Goal: Information Seeking & Learning: Learn about a topic

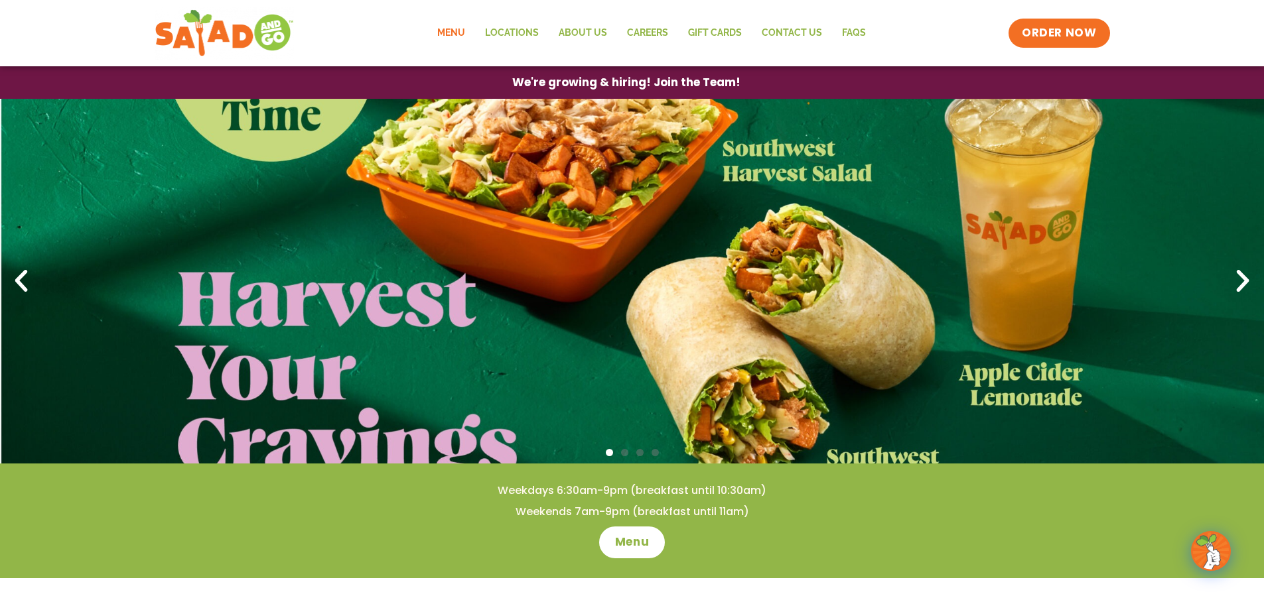
click at [456, 29] on link "Menu" at bounding box center [451, 33] width 48 height 31
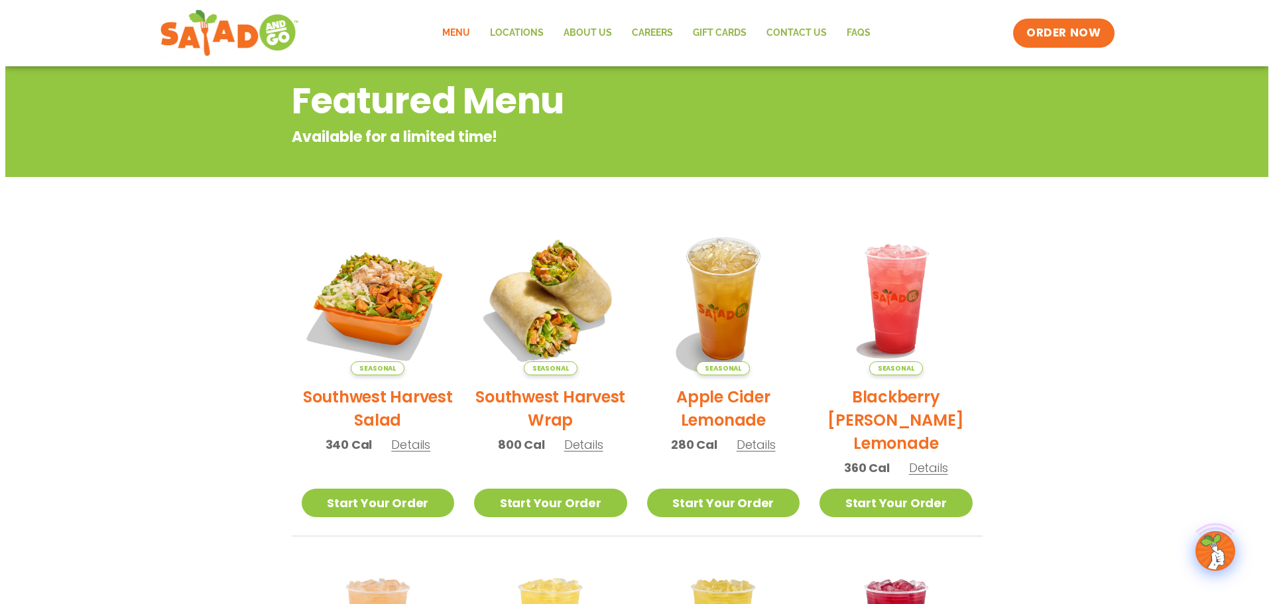
scroll to position [199, 0]
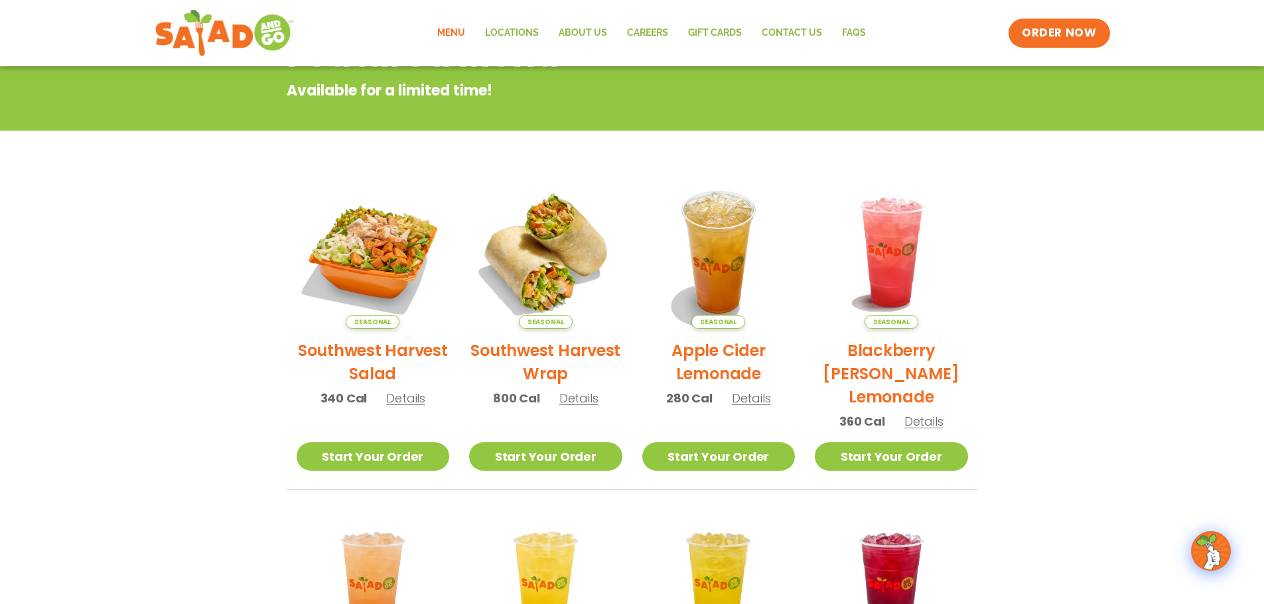
click at [395, 405] on span "Details" at bounding box center [405, 398] width 39 height 17
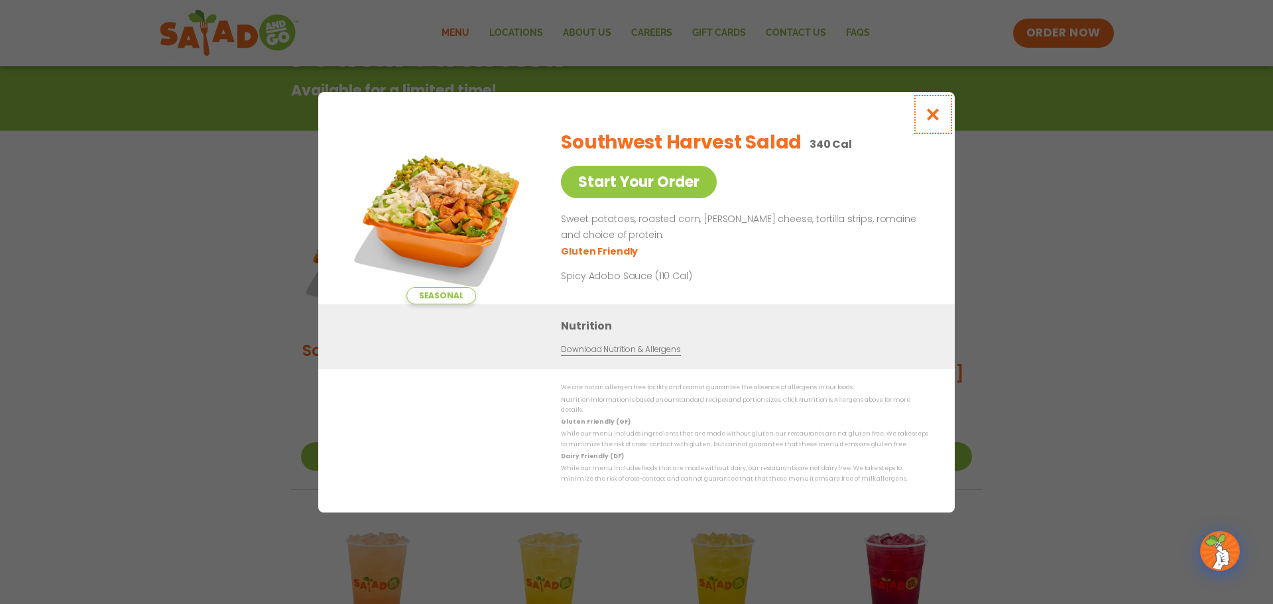
click at [937, 114] on icon "Close modal" at bounding box center [933, 114] width 17 height 14
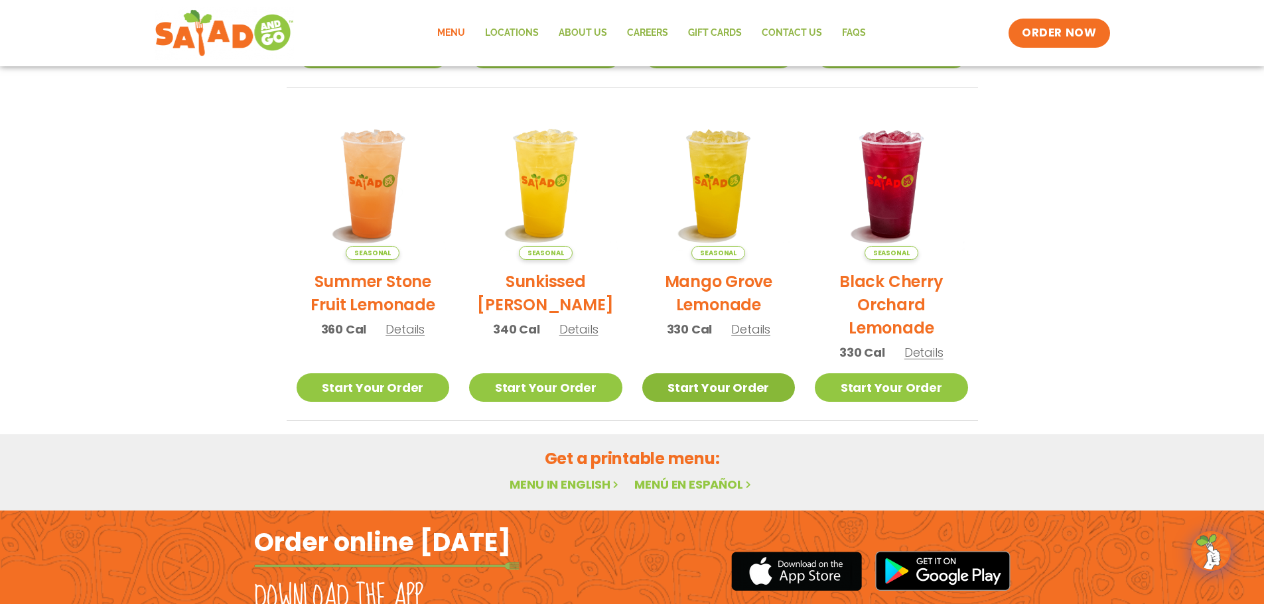
scroll to position [611, 0]
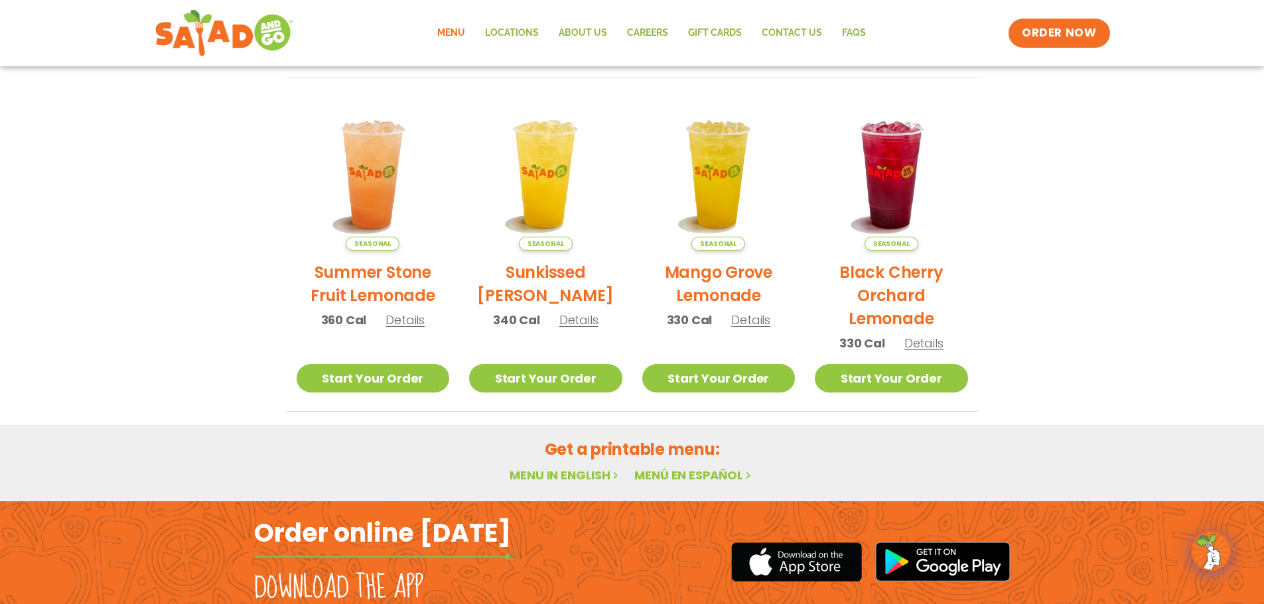
click at [586, 473] on link "Menu in English" at bounding box center [564, 475] width 111 height 17
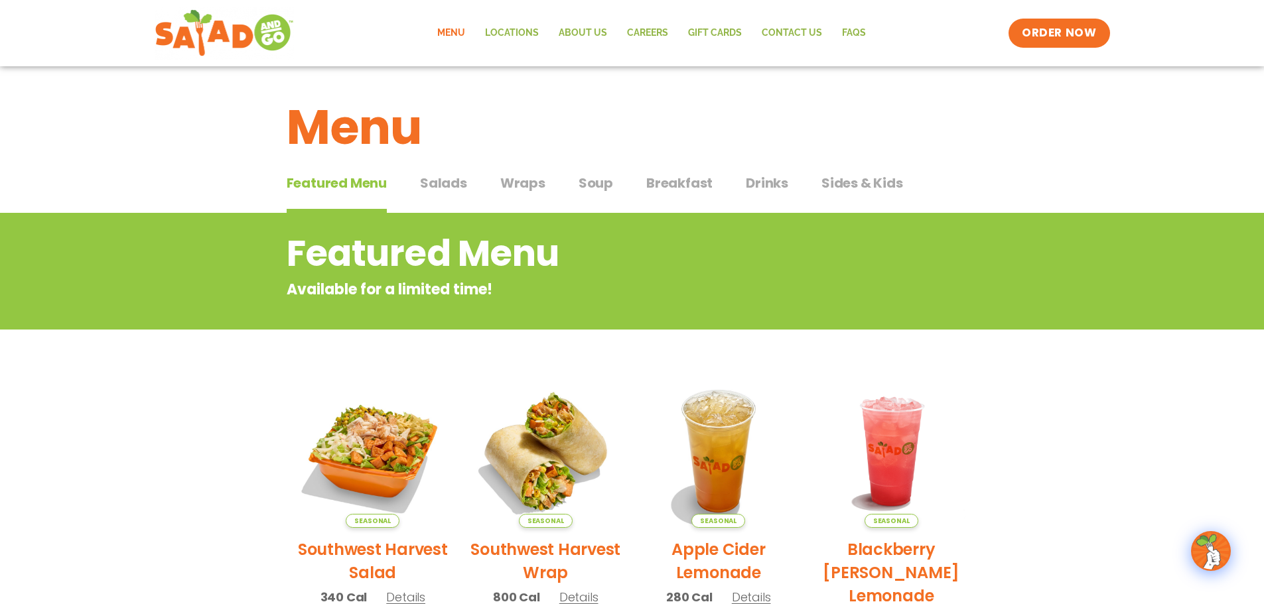
click at [448, 186] on span "Salads" at bounding box center [443, 183] width 47 height 20
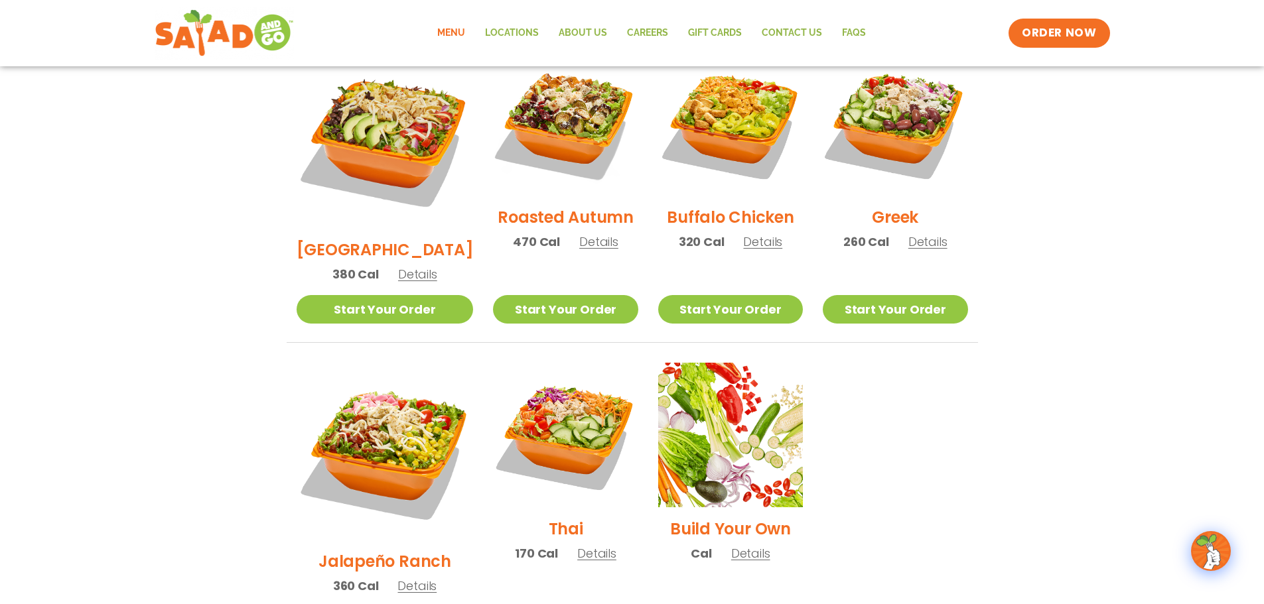
scroll to position [730, 0]
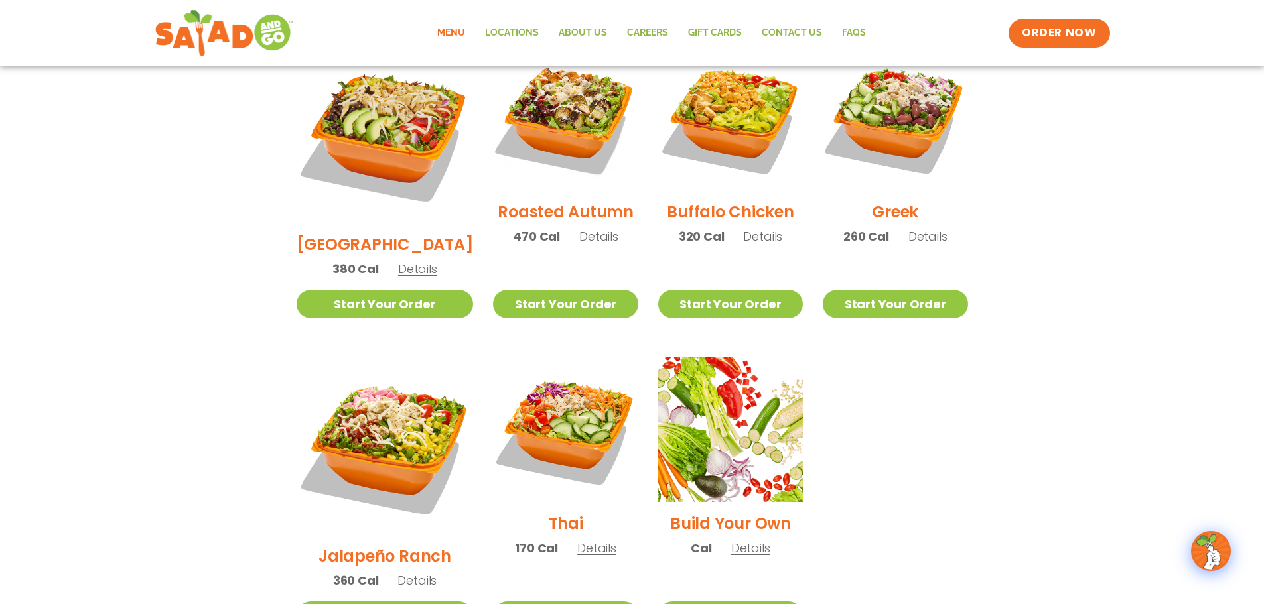
click at [400, 572] on span "Details" at bounding box center [416, 580] width 39 height 17
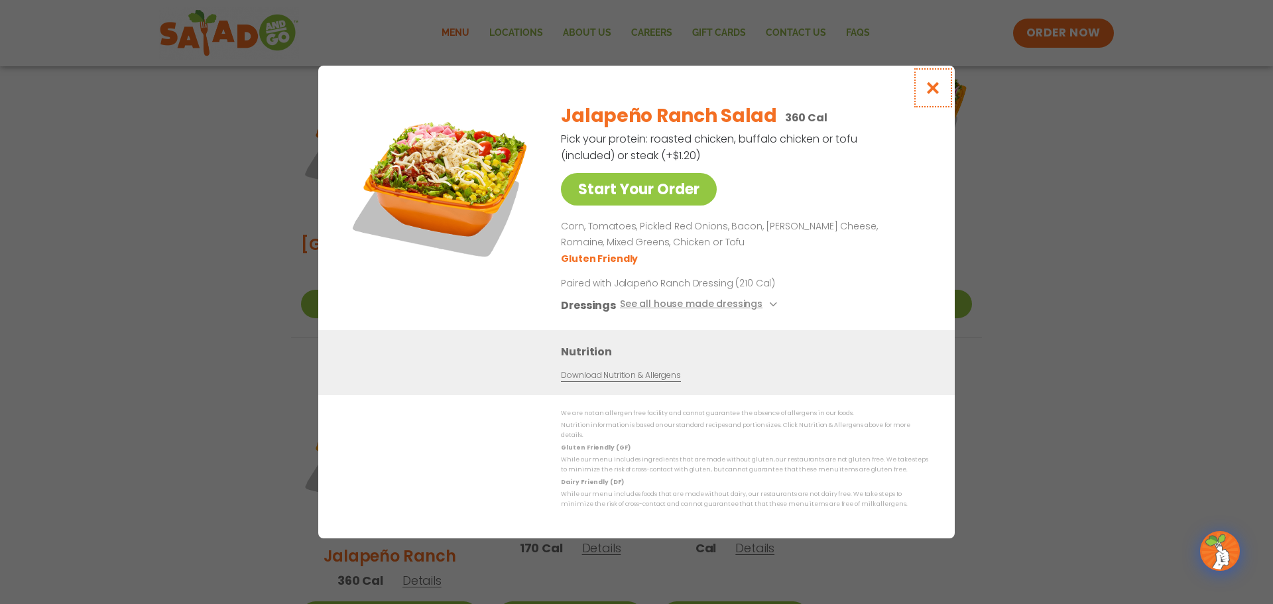
click at [933, 95] on icon "Close modal" at bounding box center [933, 88] width 17 height 14
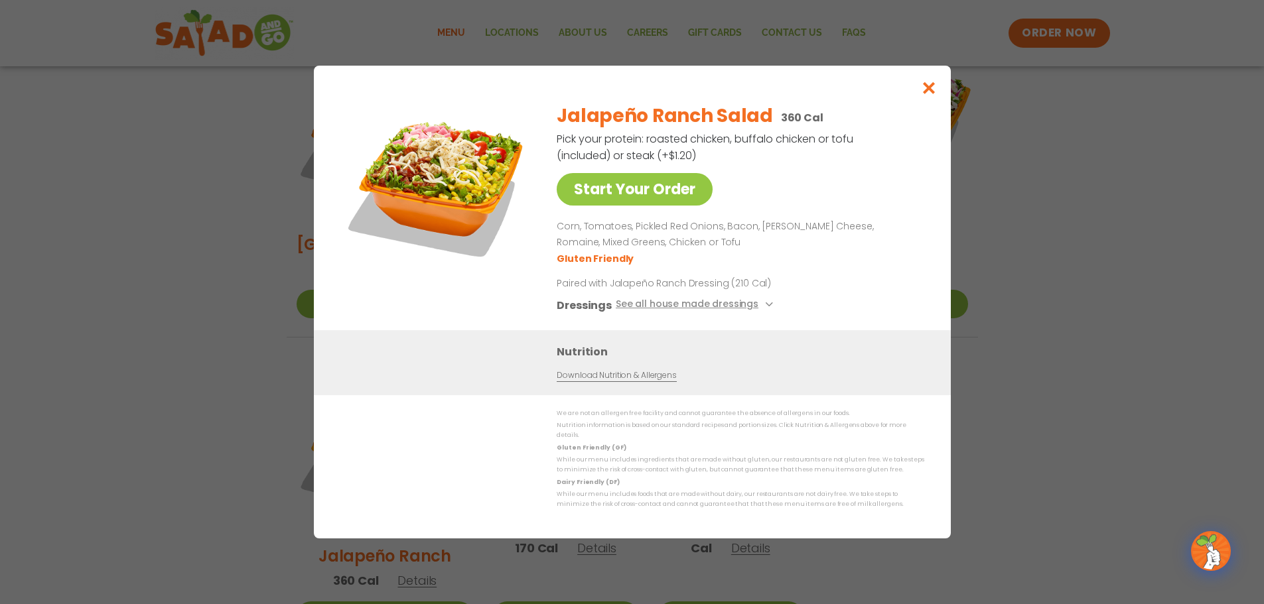
scroll to position [702, 0]
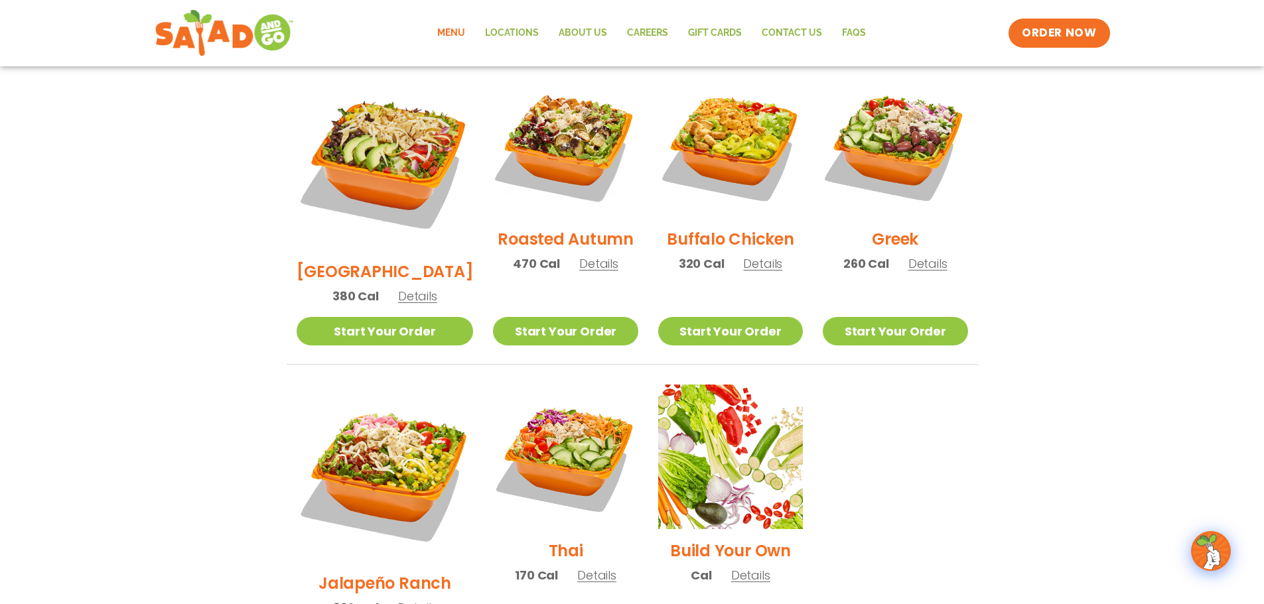
click at [577, 567] on span "Details" at bounding box center [596, 575] width 39 height 17
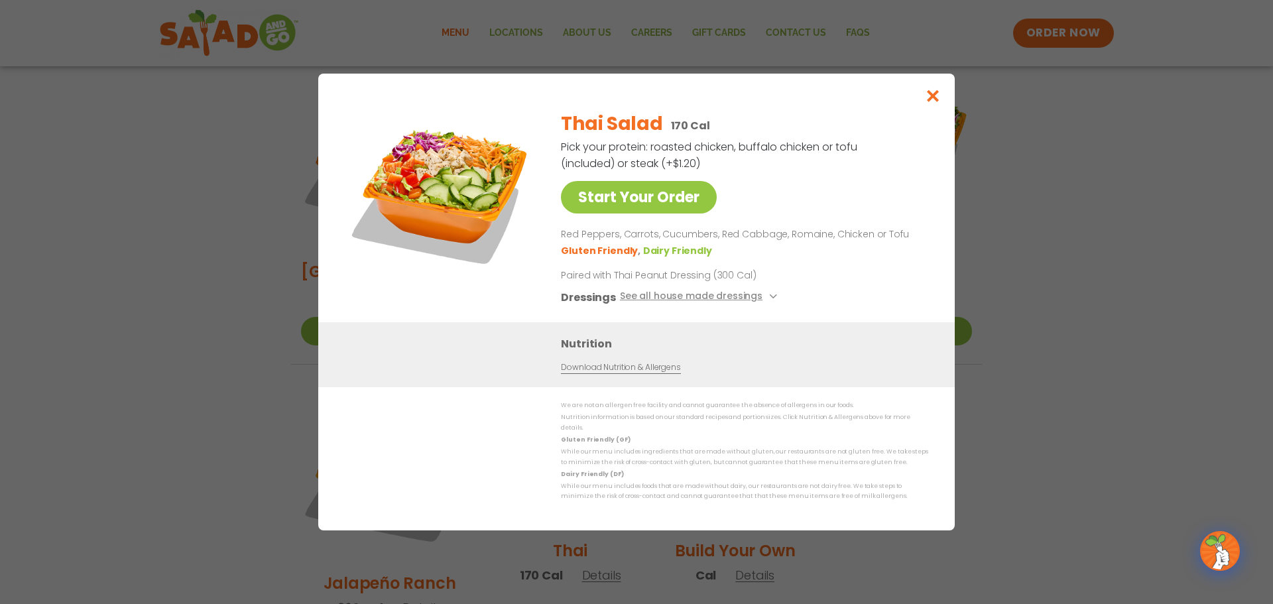
click at [1101, 412] on div "Start Your Order Thai Salad 170 Cal Pick your protein: roasted chicken, buffalo…" at bounding box center [636, 302] width 1273 height 604
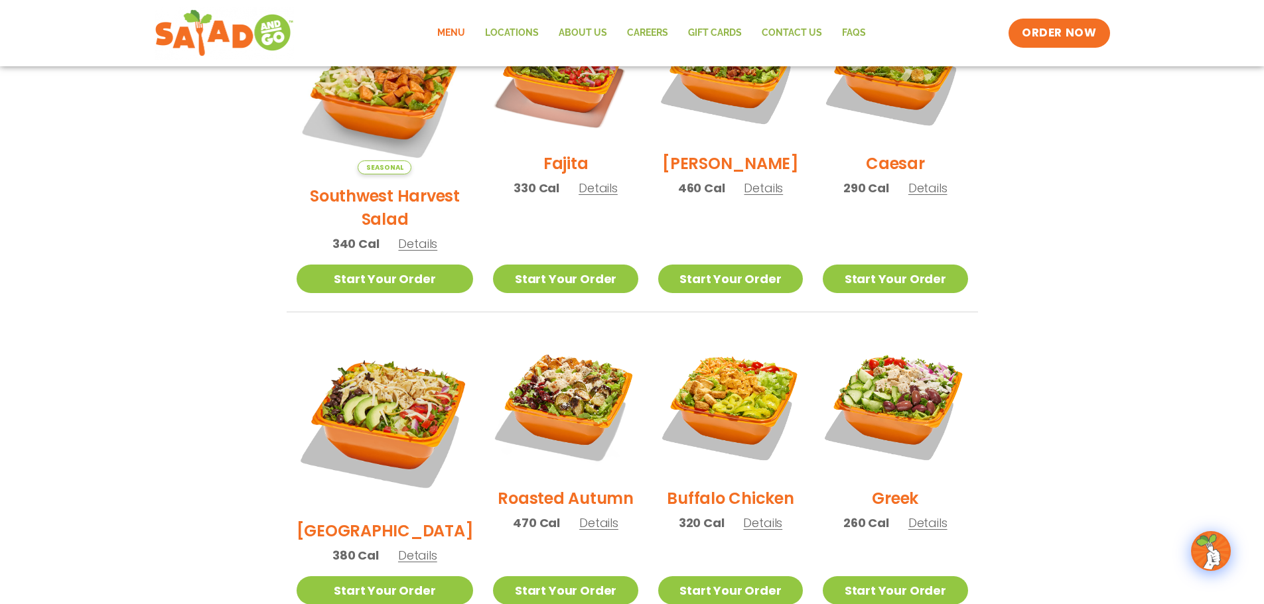
scroll to position [437, 0]
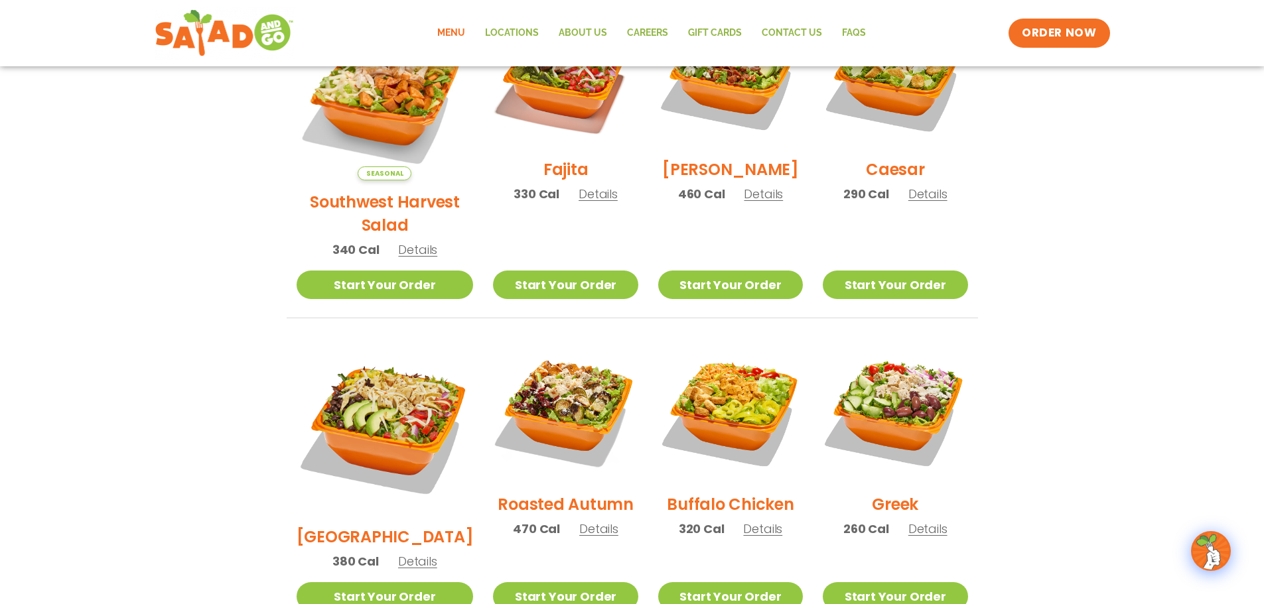
click at [579, 521] on span "Details" at bounding box center [598, 529] width 39 height 17
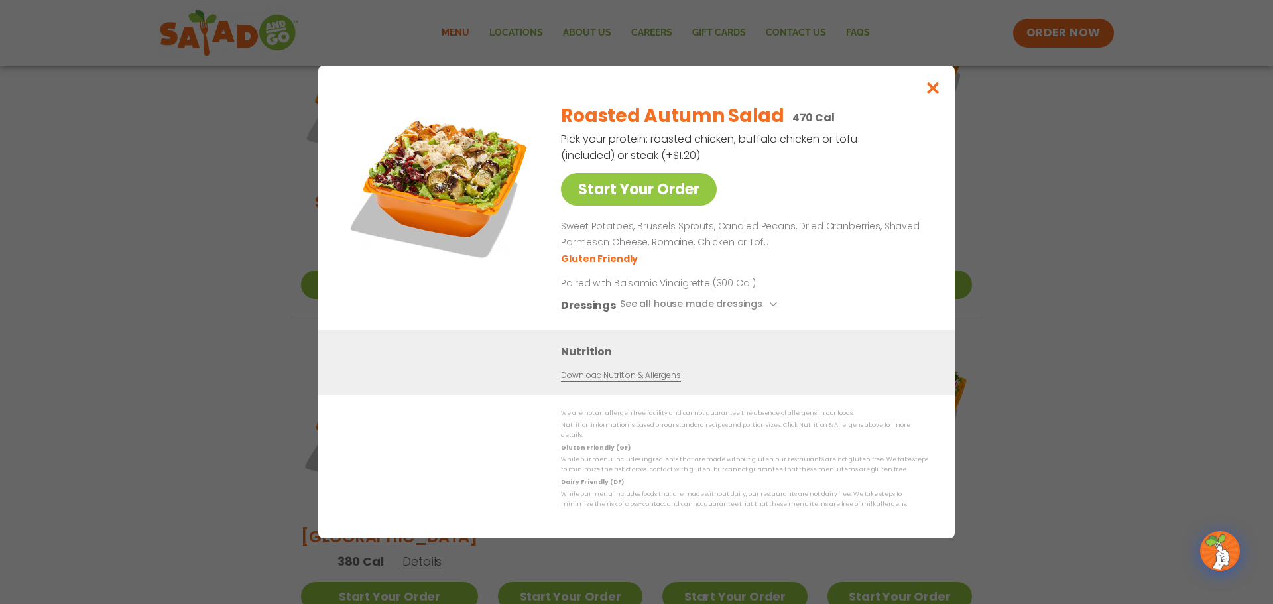
click at [1059, 327] on div "Start Your Order Roasted Autumn Salad 470 Cal Pick your protein: roasted chicke…" at bounding box center [636, 302] width 1273 height 604
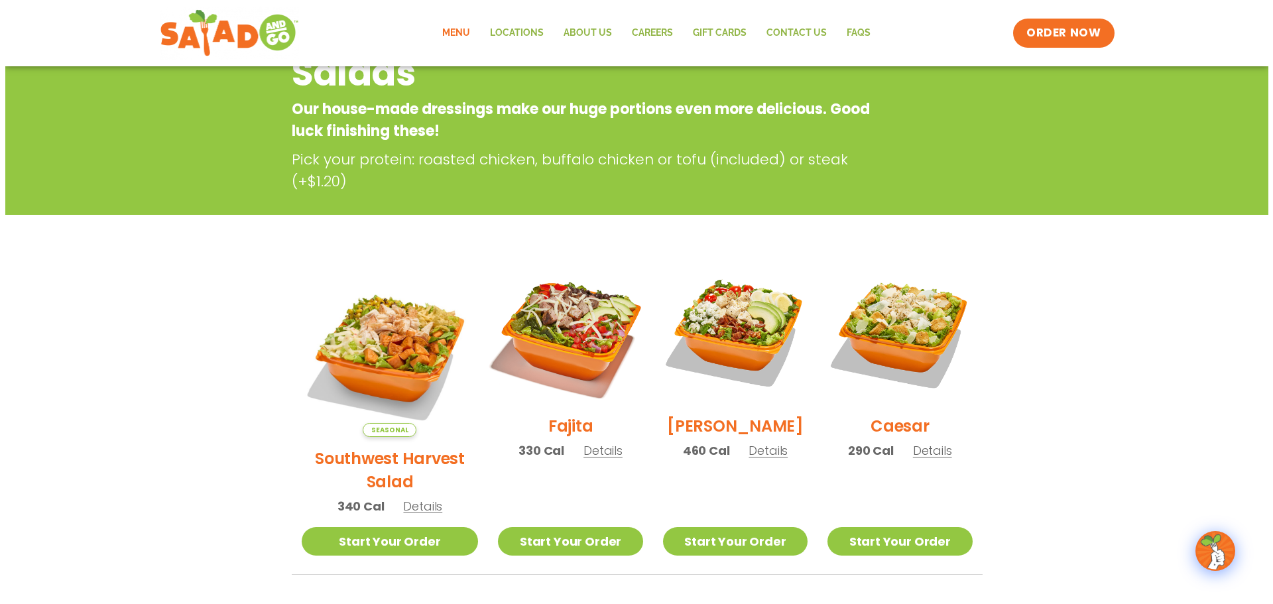
scroll to position [199, 0]
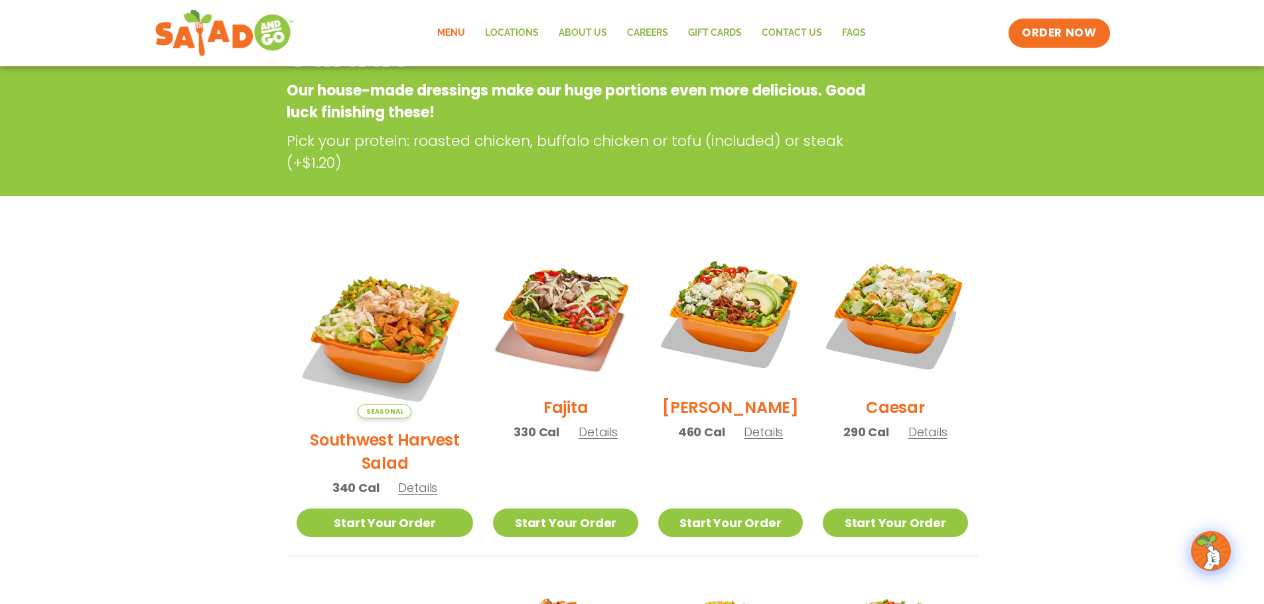
click at [746, 438] on span "Details" at bounding box center [763, 432] width 39 height 17
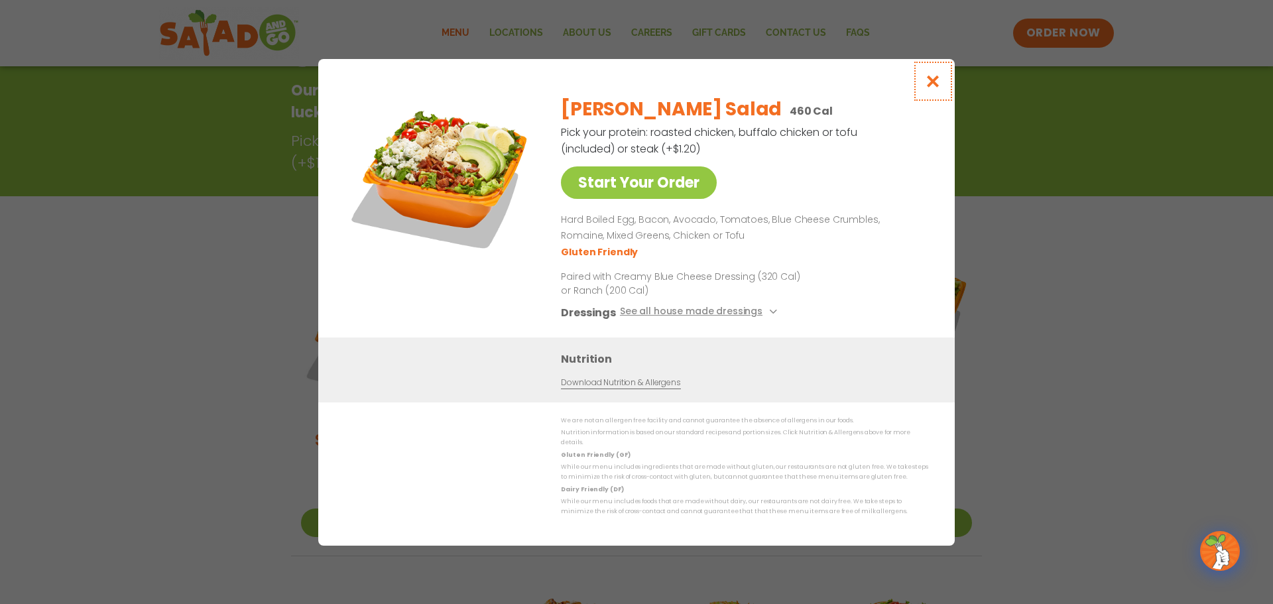
click at [932, 81] on icon "Close modal" at bounding box center [933, 81] width 17 height 14
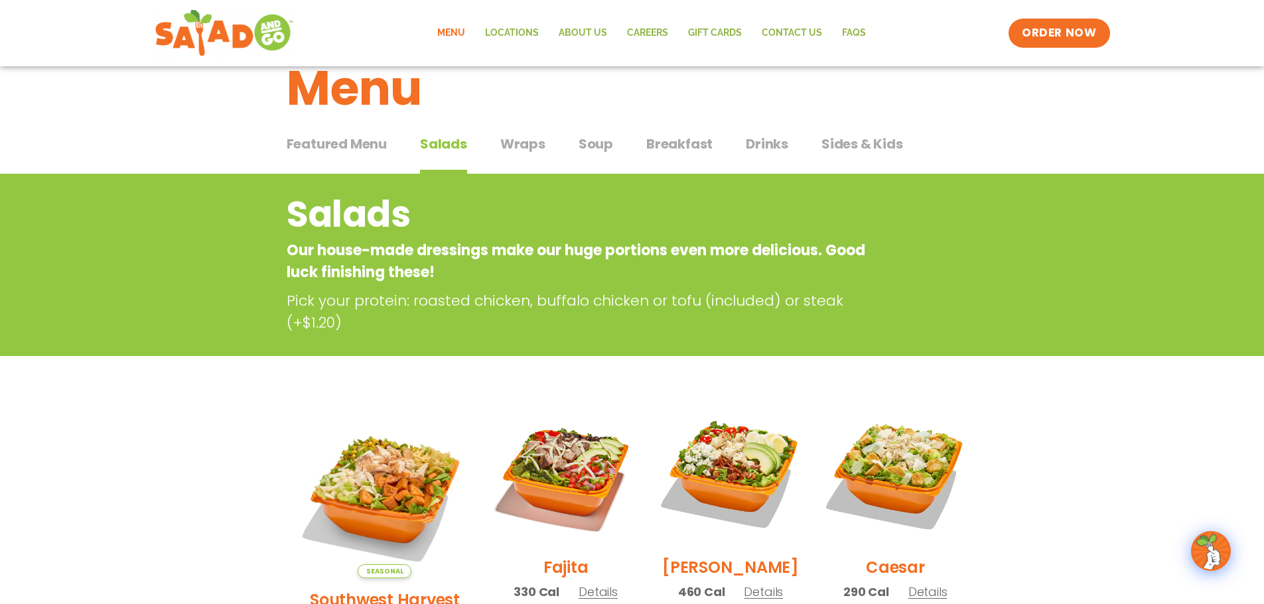
scroll to position [0, 0]
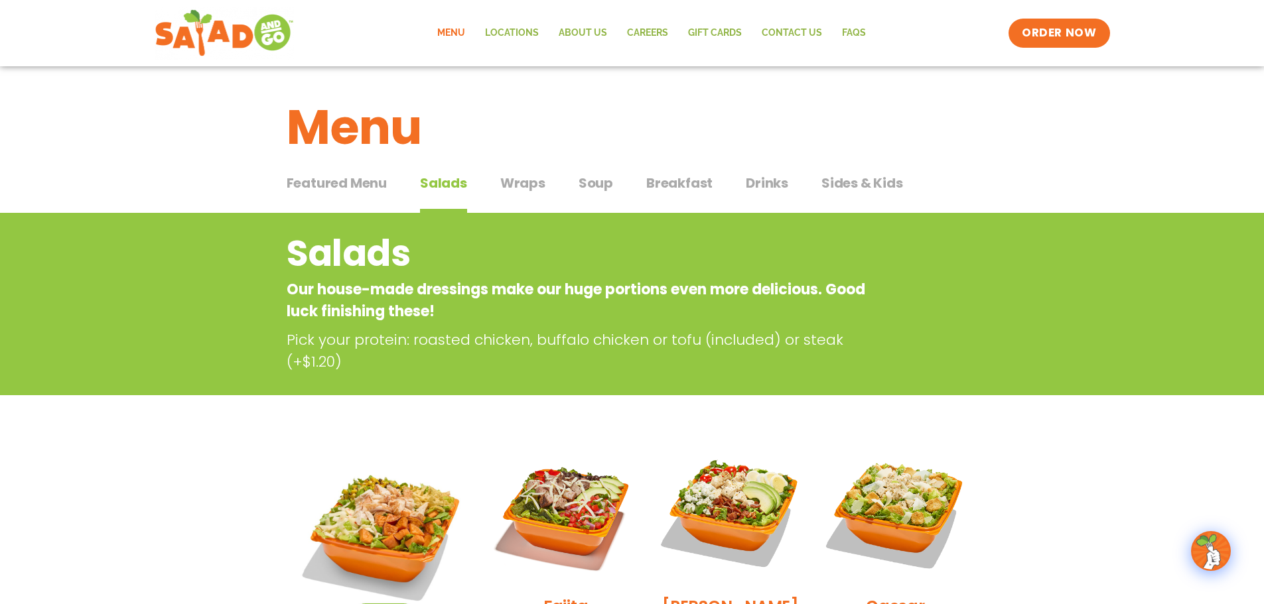
click at [527, 184] on span "Wraps" at bounding box center [522, 183] width 45 height 20
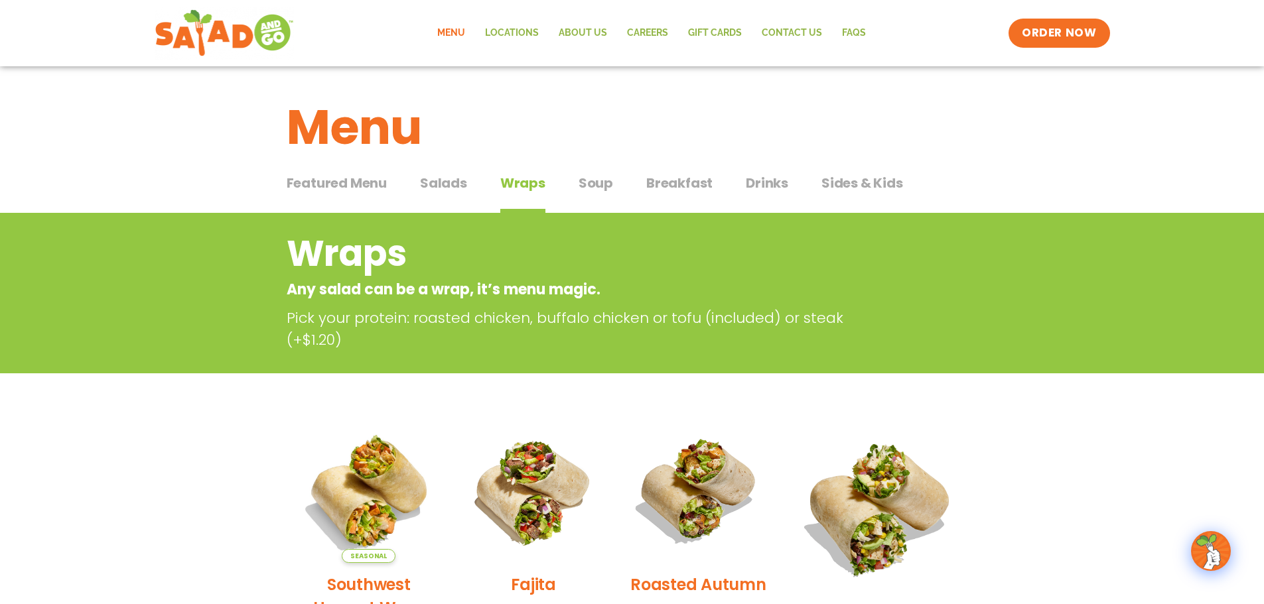
click at [582, 184] on span "Soup" at bounding box center [595, 183] width 34 height 20
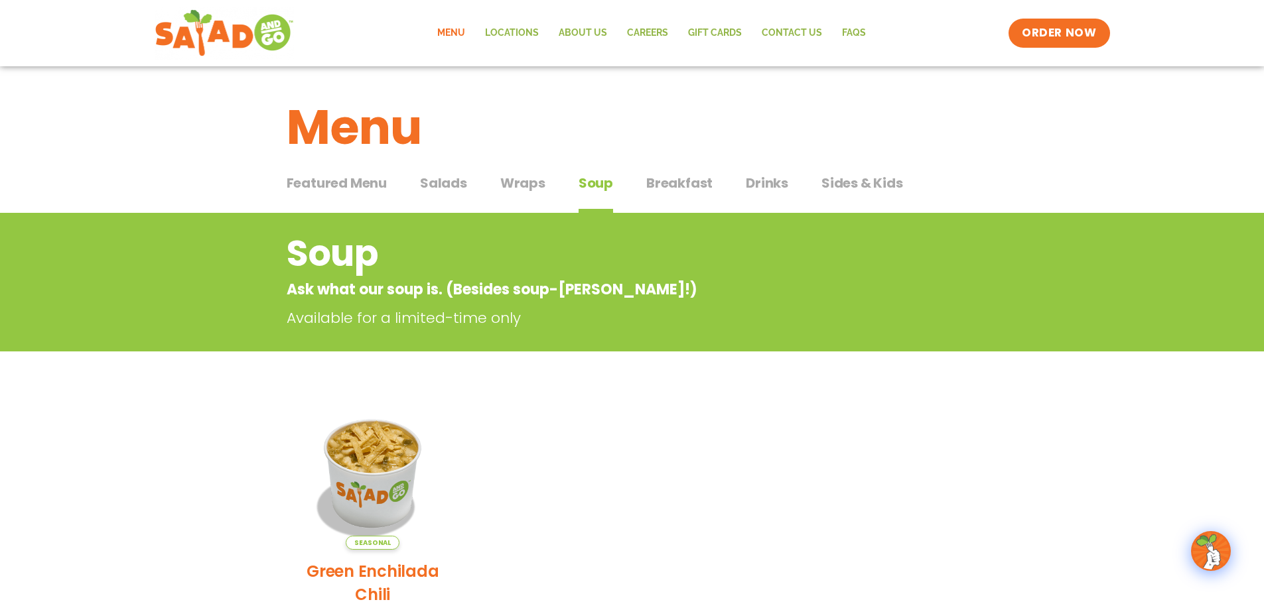
click at [771, 185] on span "Drinks" at bounding box center [767, 183] width 42 height 20
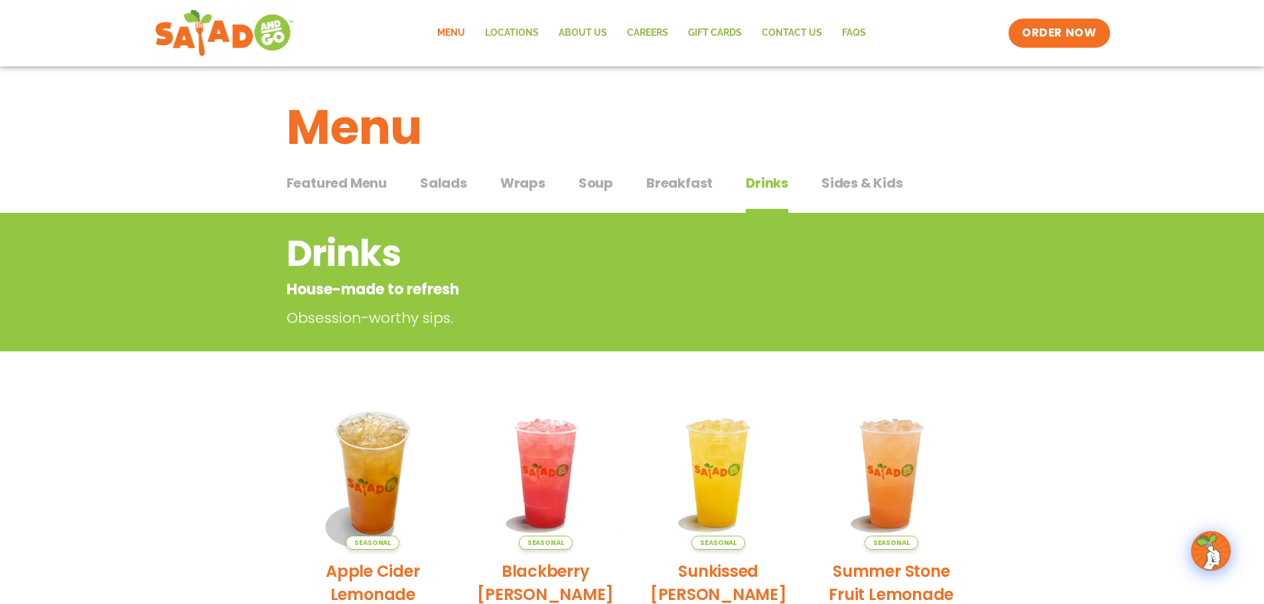
click at [352, 178] on span "Featured Menu" at bounding box center [337, 183] width 100 height 20
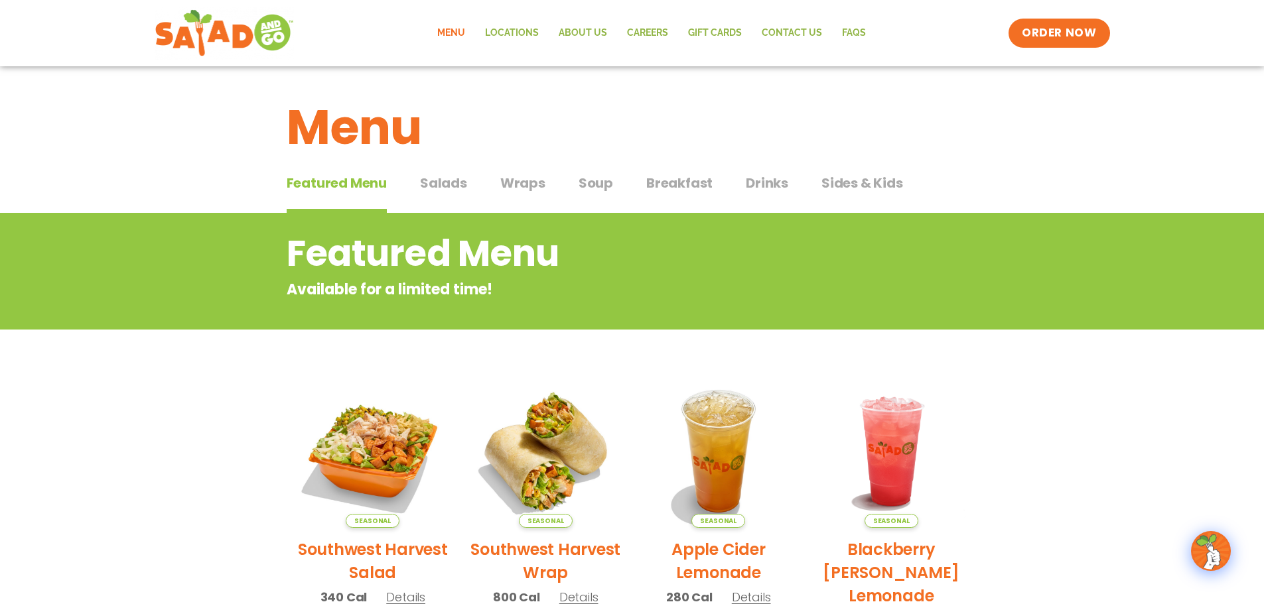
click at [446, 180] on span "Salads" at bounding box center [443, 183] width 47 height 20
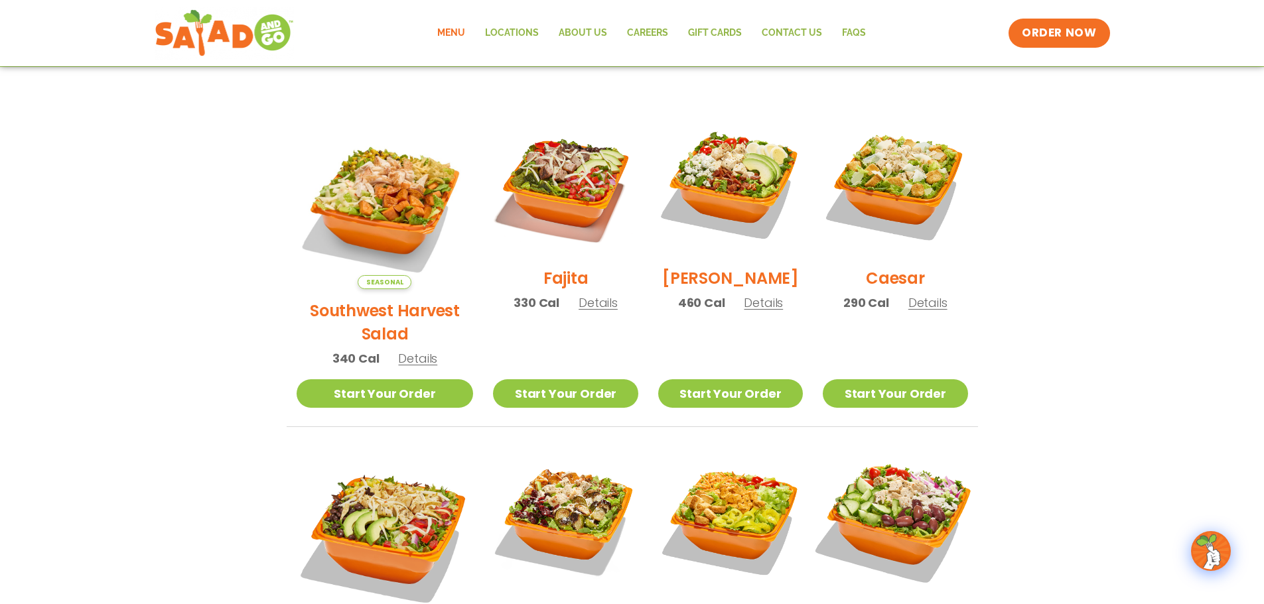
scroll to position [464, 0]
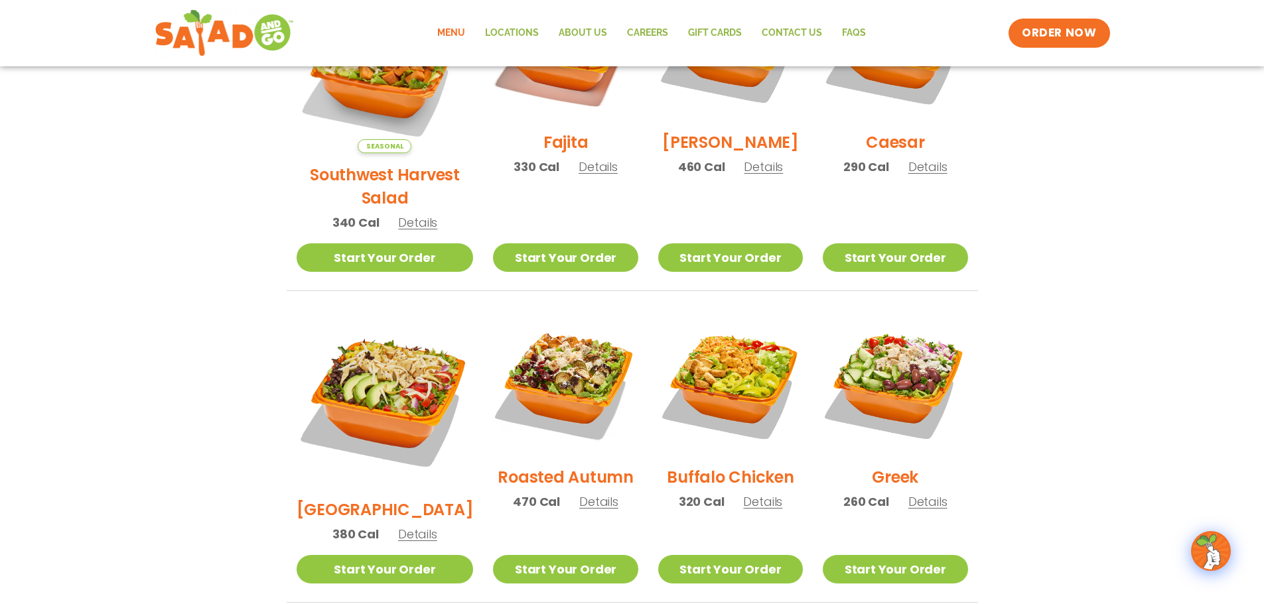
click at [749, 493] on span "Details" at bounding box center [762, 501] width 39 height 17
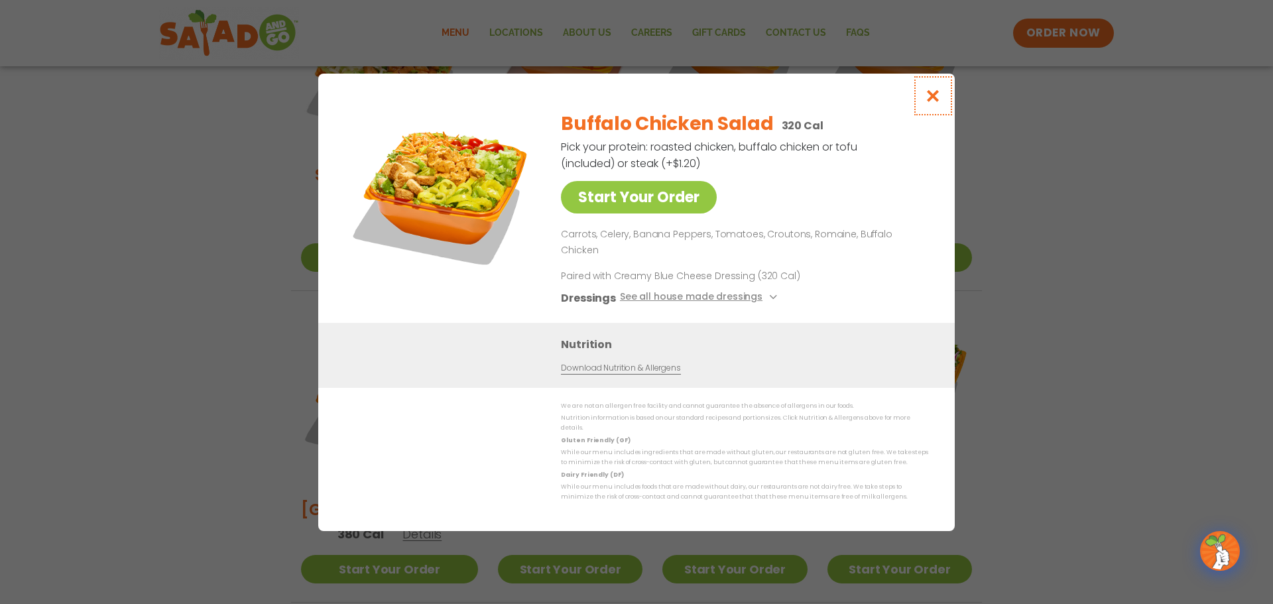
click at [927, 103] on icon "Close modal" at bounding box center [933, 96] width 17 height 14
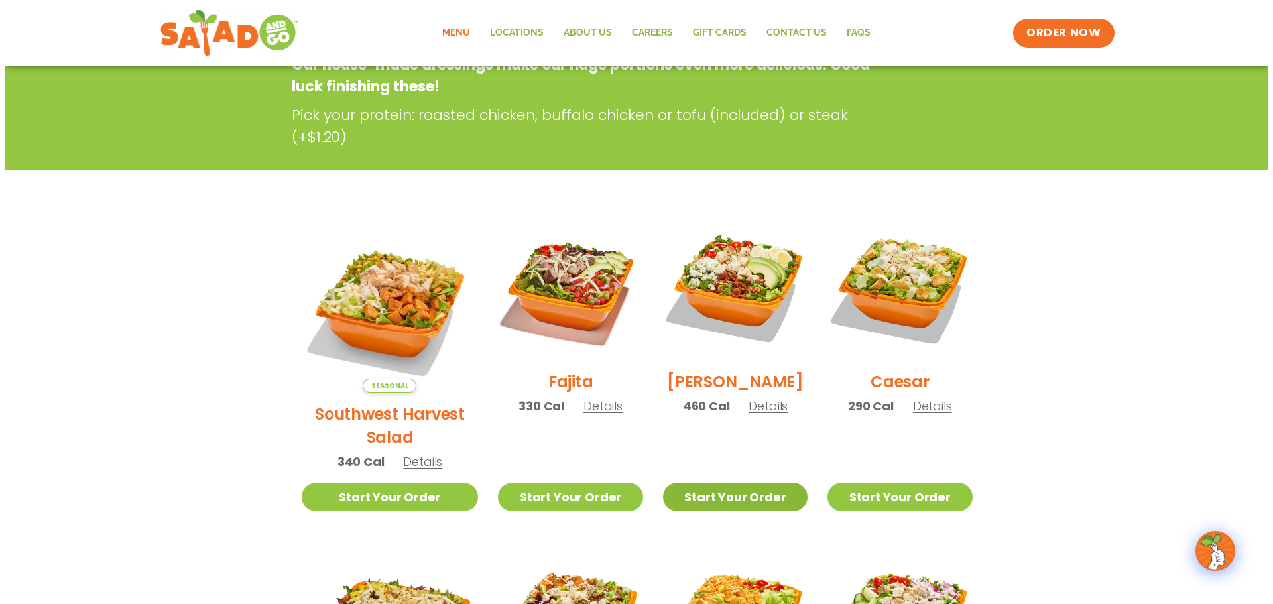
scroll to position [199, 0]
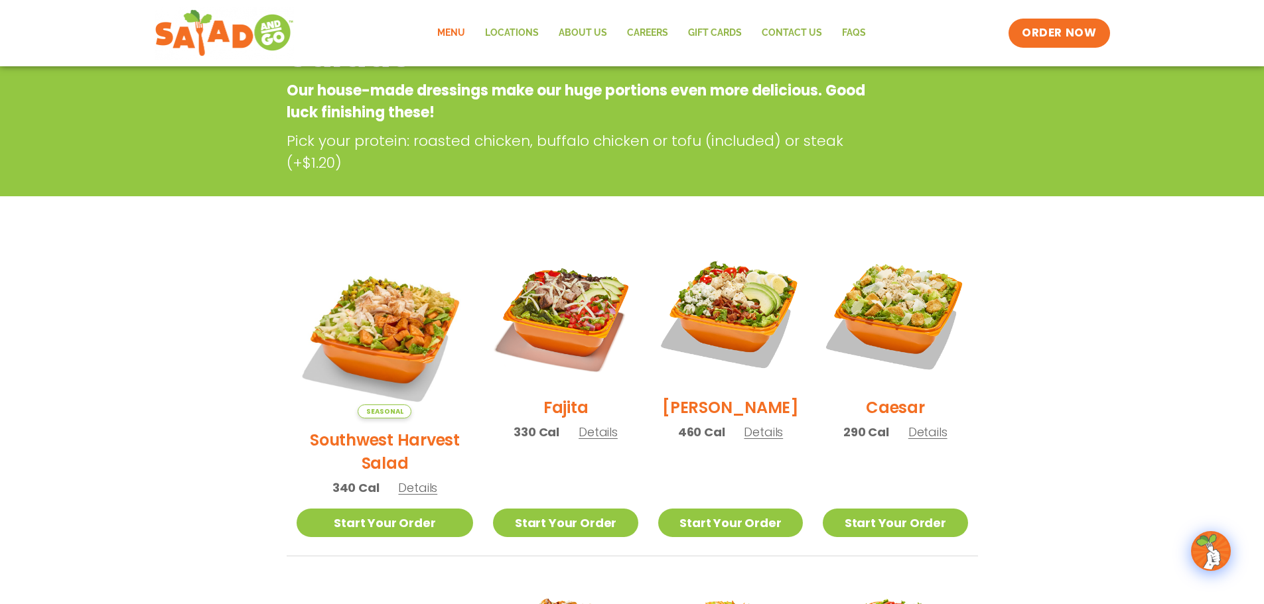
click at [578, 440] on span "Details" at bounding box center [597, 432] width 39 height 17
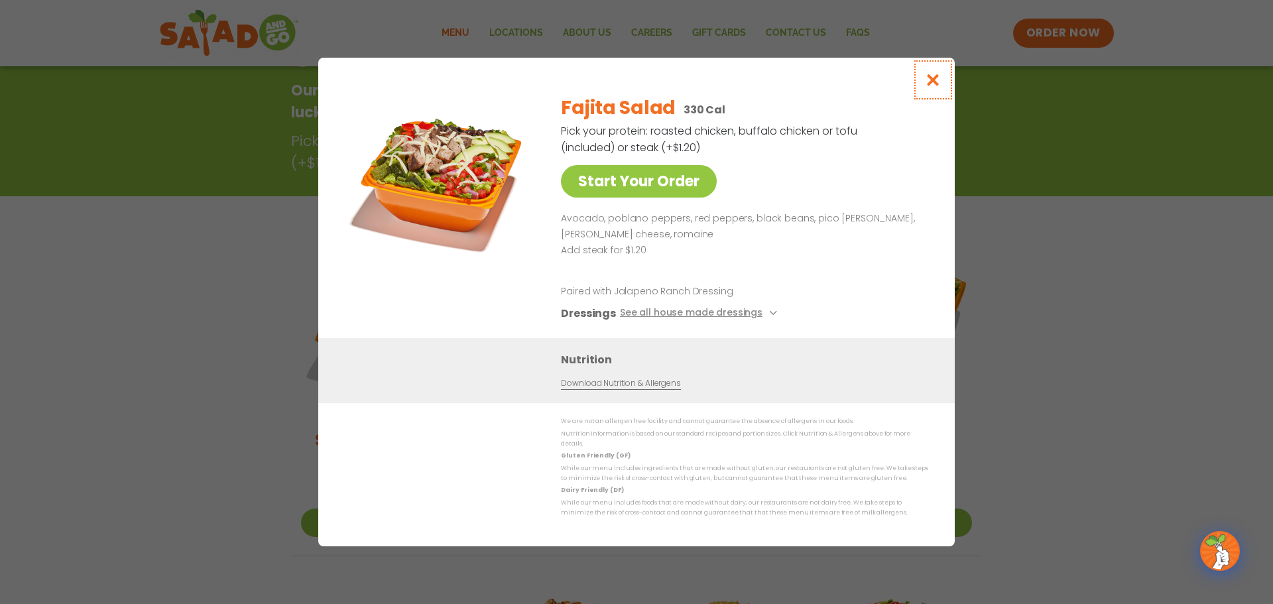
click at [931, 81] on icon "Close modal" at bounding box center [933, 80] width 17 height 14
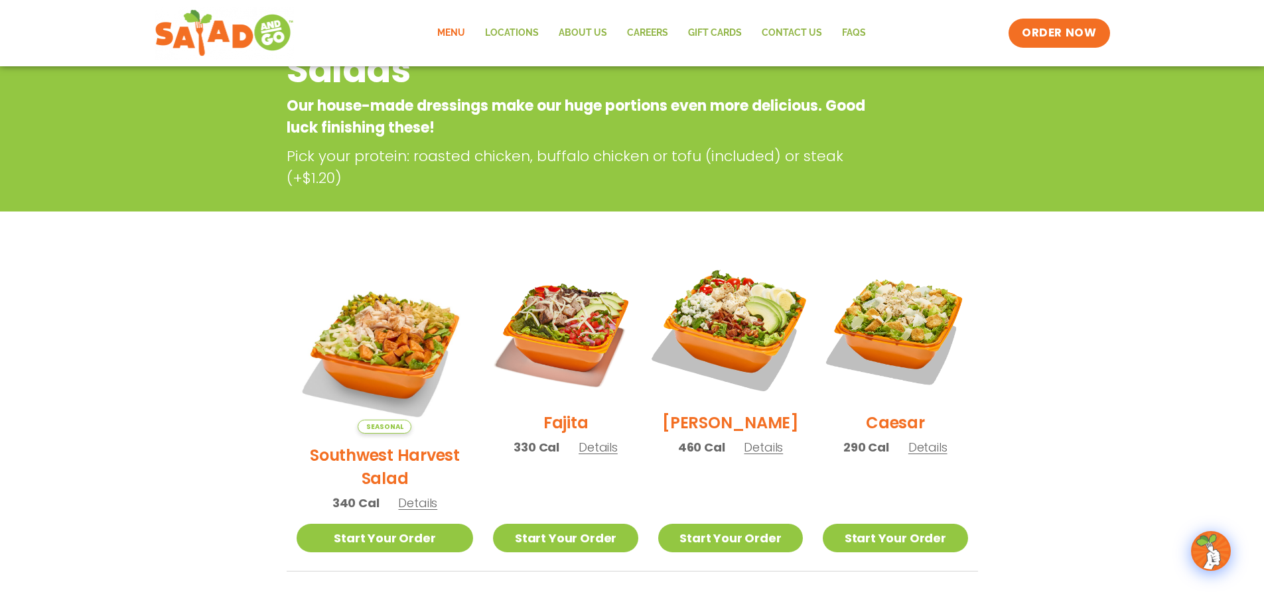
scroll to position [0, 0]
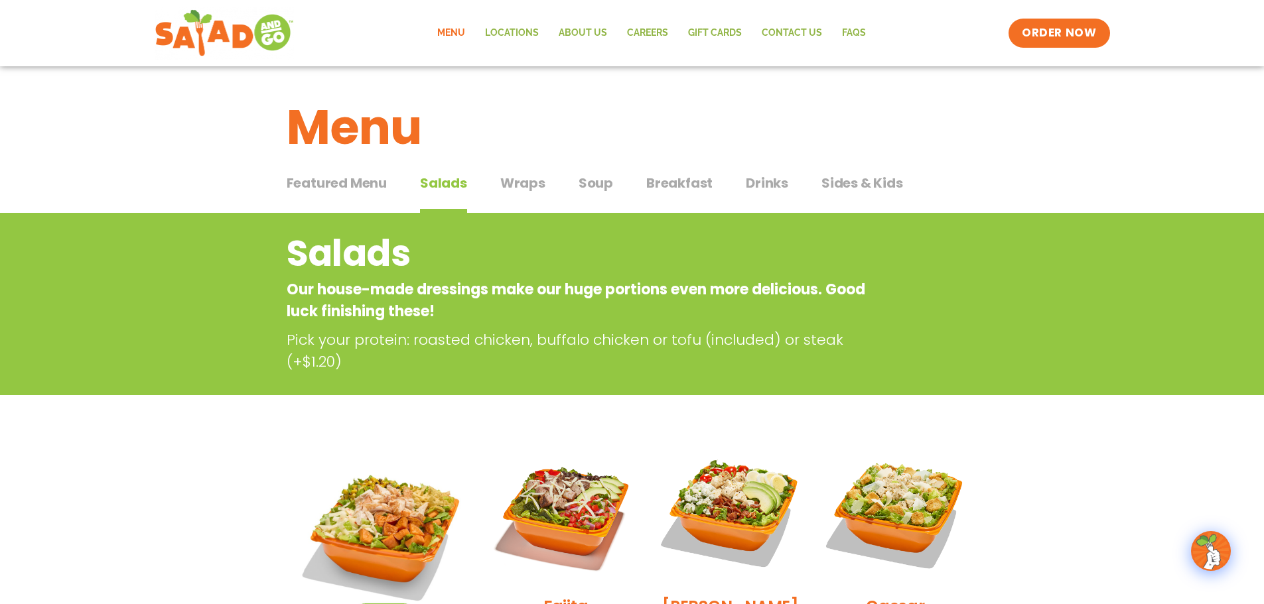
click at [677, 187] on span "Breakfast" at bounding box center [679, 183] width 66 height 20
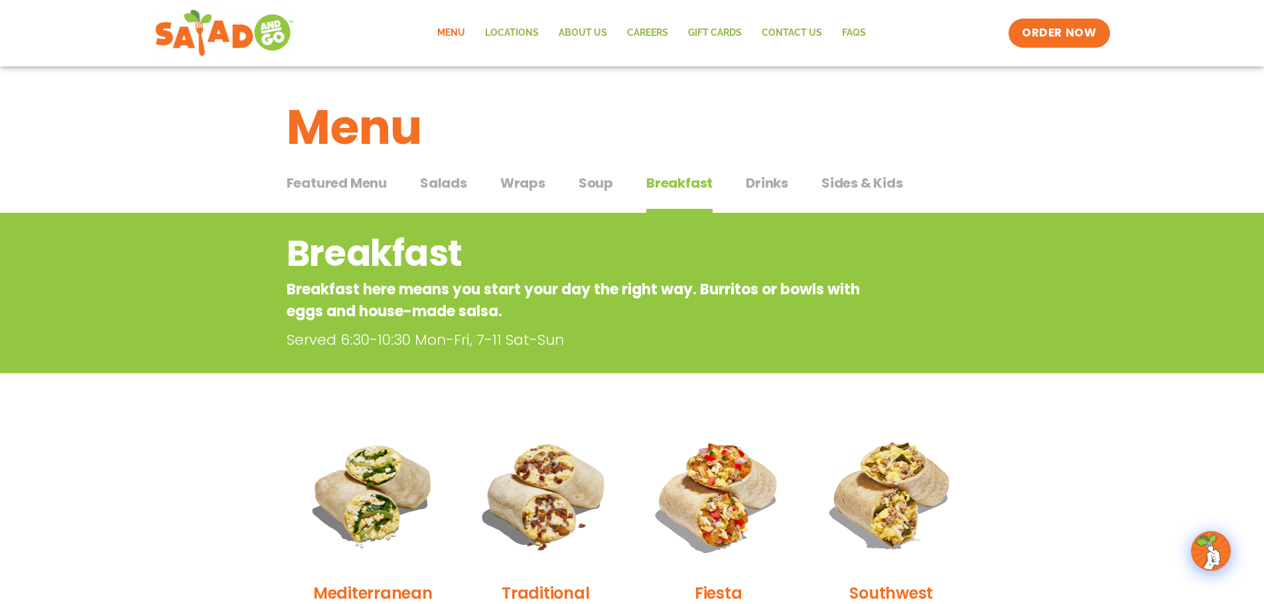
click at [358, 186] on span "Featured Menu" at bounding box center [337, 183] width 100 height 20
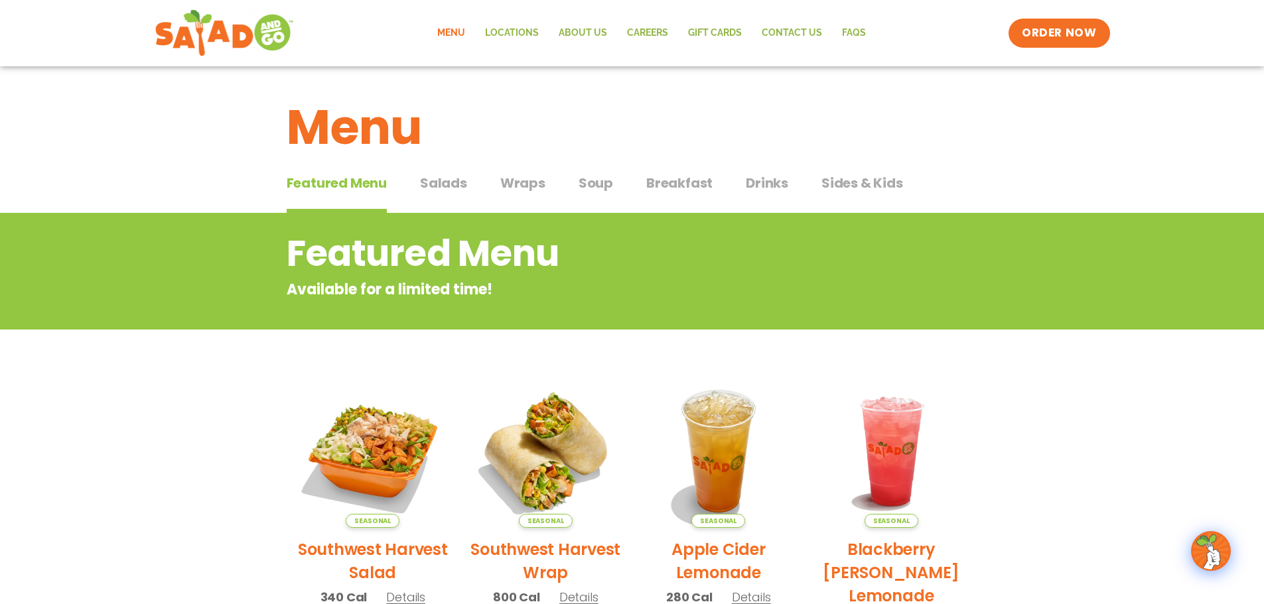
click at [846, 184] on span "Sides & Kids" at bounding box center [862, 183] width 82 height 20
